Goal: Information Seeking & Learning: Understand process/instructions

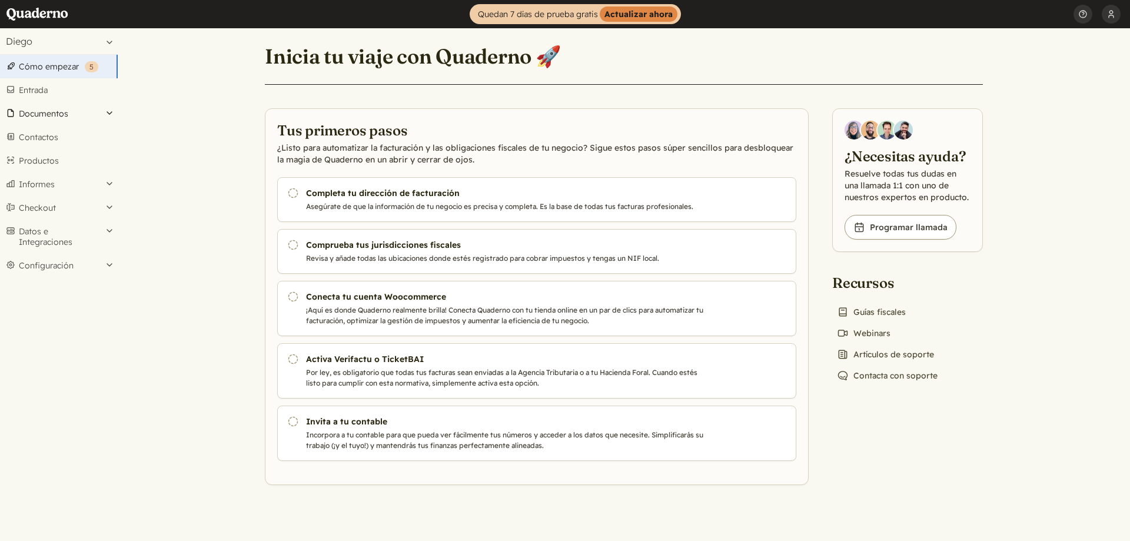
click at [57, 108] on button "Documentos" at bounding box center [59, 114] width 118 height 24
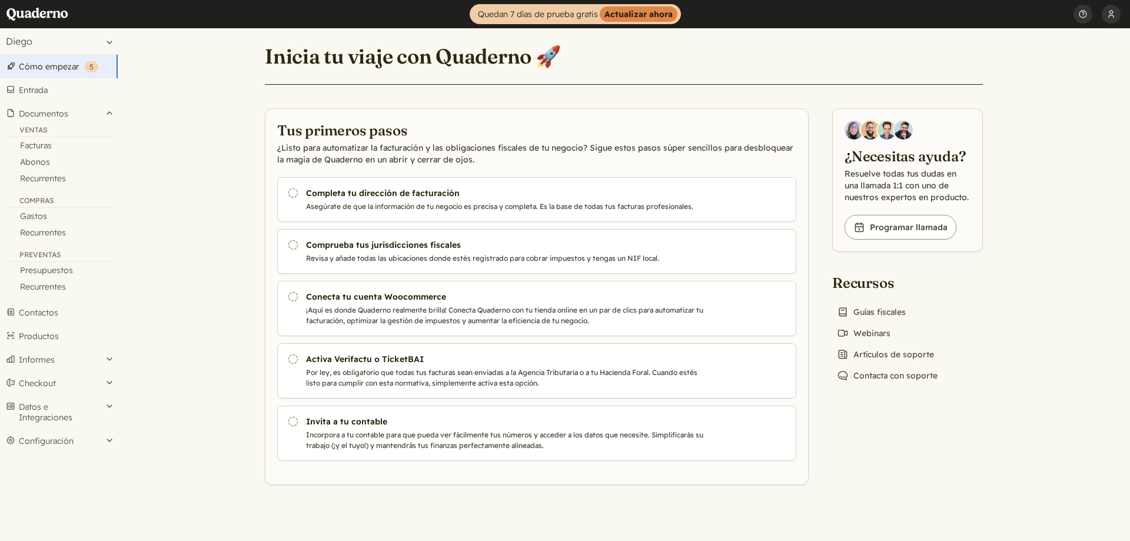
click at [57, 68] on link "Cómo empezar ( 5 )" at bounding box center [59, 67] width 118 height 24
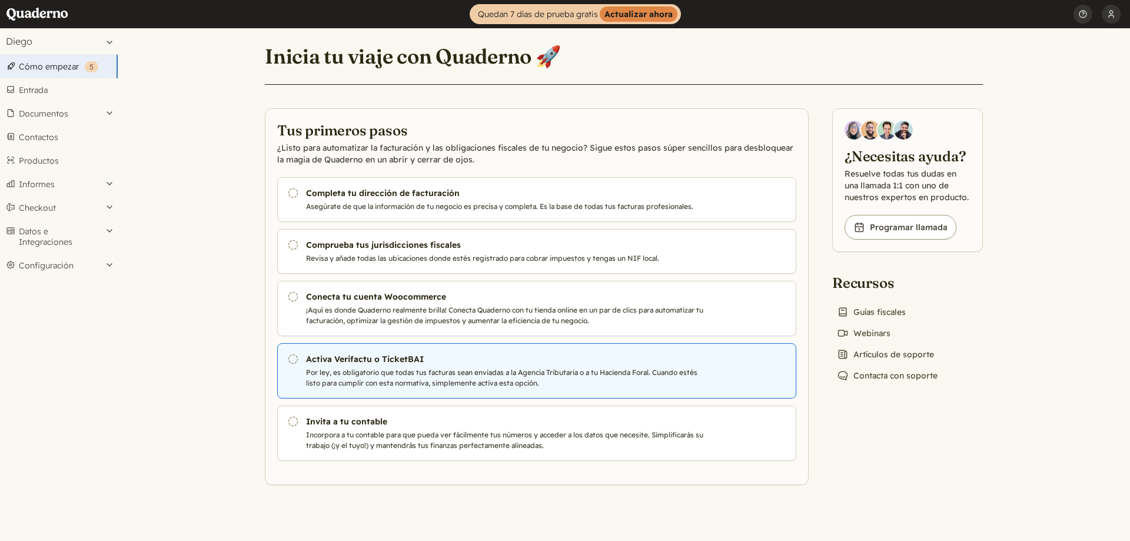
click at [478, 364] on h3 "Activa Verifactu o TicketBAI" at bounding box center [506, 359] width 401 height 12
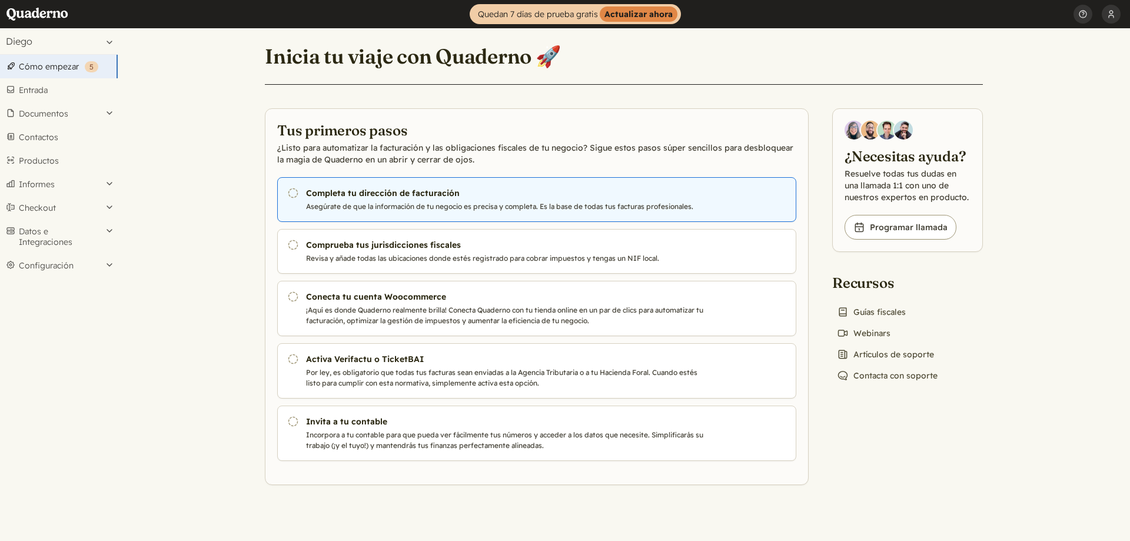
click at [588, 189] on h3 "Completa tu dirección de facturación" at bounding box center [506, 193] width 401 height 12
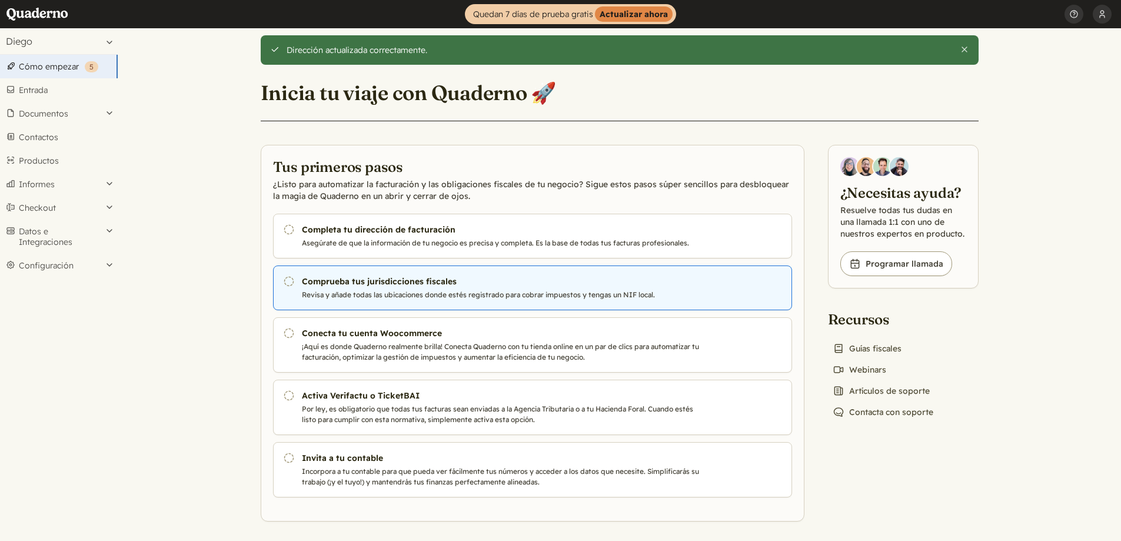
click at [431, 283] on h3 "Comprueba tus jurisdicciones fiscales" at bounding box center [502, 281] width 401 height 12
